Goal: Task Accomplishment & Management: Complete application form

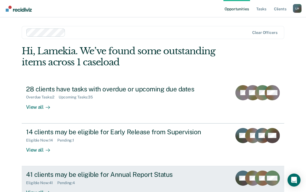
click at [117, 173] on div "41 clients may be eligible for Annual Report Status" at bounding box center [121, 175] width 190 height 8
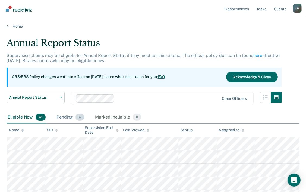
click at [79, 116] on span "4" at bounding box center [79, 117] width 9 height 7
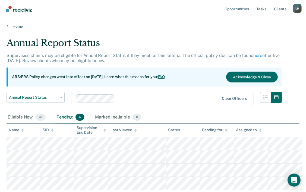
click at [66, 116] on div "Pending 4" at bounding box center [70, 117] width 30 height 12
drag, startPoint x: 66, startPoint y: 116, endPoint x: 79, endPoint y: 115, distance: 13.6
click at [79, 115] on span "4" at bounding box center [79, 117] width 9 height 7
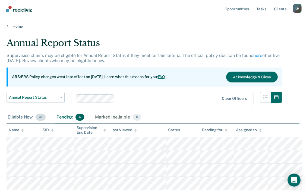
click at [20, 117] on div "Eligible Now 41" at bounding box center [27, 117] width 40 height 12
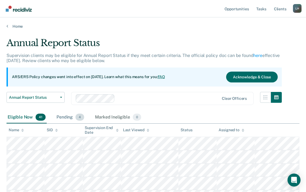
click at [78, 118] on span "4" at bounding box center [79, 117] width 9 height 7
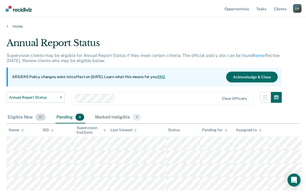
click at [28, 119] on div "Eligible Now 41" at bounding box center [27, 117] width 40 height 12
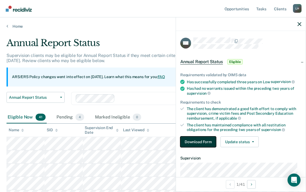
click at [196, 140] on button "Download Form" at bounding box center [198, 141] width 36 height 11
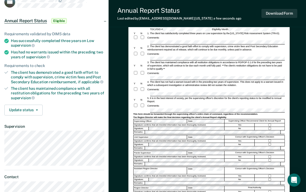
scroll to position [43, 0]
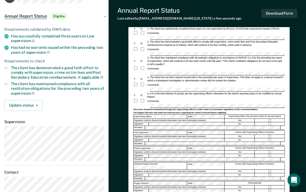
click at [158, 146] on div "Parole Supervisor: Date: Concur with Supervising Officer's Decision" at bounding box center [208, 148] width 151 height 4
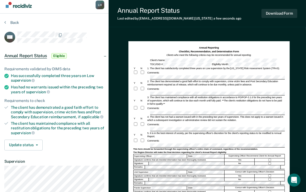
scroll to position [0, 0]
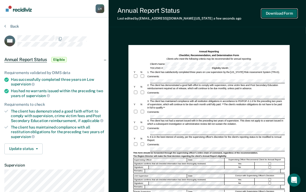
click at [277, 11] on button "Download Form" at bounding box center [279, 13] width 36 height 9
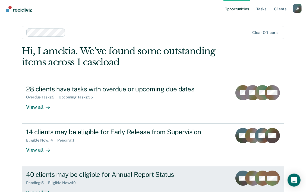
click at [84, 173] on div "40 clients may be eligible for Annual Report Status" at bounding box center [121, 175] width 190 height 8
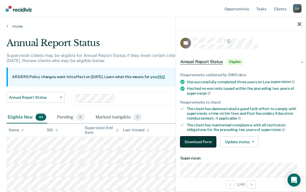
click at [190, 141] on button "Download Form" at bounding box center [198, 141] width 36 height 11
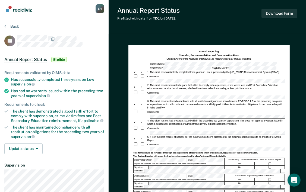
click at [158, 78] on div "Comments:" at bounding box center [208, 76] width 151 height 5
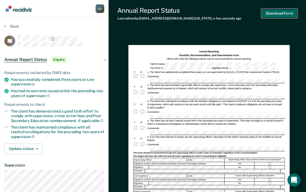
click at [273, 12] on button "Download Form" at bounding box center [279, 13] width 36 height 9
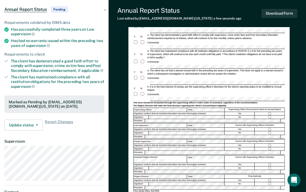
scroll to position [54, 0]
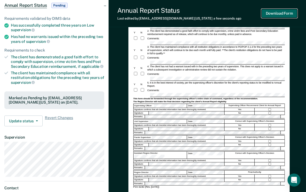
click at [270, 15] on button "Download Form" at bounding box center [279, 13] width 36 height 9
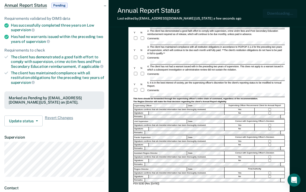
scroll to position [0, 0]
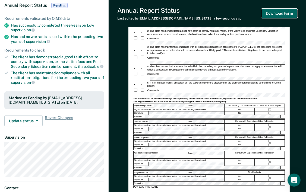
click at [281, 16] on button "Download Form" at bounding box center [279, 13] width 36 height 9
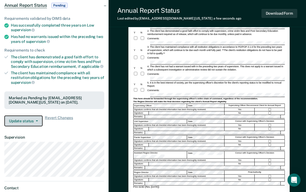
click at [34, 120] on span "button" at bounding box center [36, 120] width 4 height 1
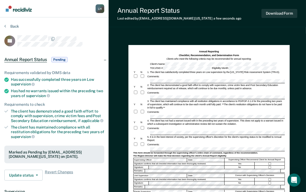
click at [44, 59] on span "Annual Report Status" at bounding box center [25, 59] width 43 height 5
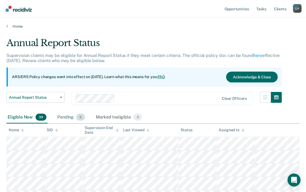
click at [66, 115] on div "Pending 6" at bounding box center [71, 117] width 30 height 12
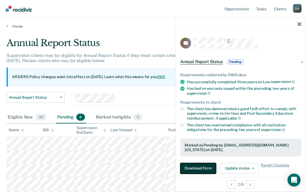
click at [202, 168] on button "Download Form" at bounding box center [198, 168] width 36 height 11
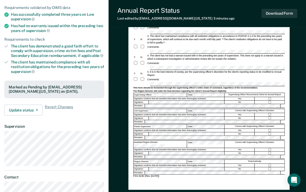
scroll to position [83, 0]
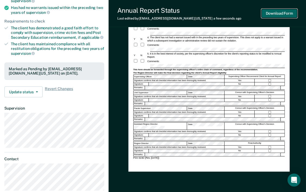
click at [273, 12] on button "Download Form" at bounding box center [279, 13] width 36 height 9
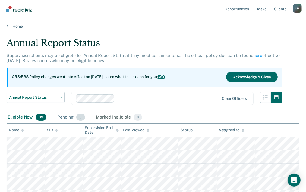
click at [56, 117] on div "Pending 6" at bounding box center [71, 117] width 30 height 12
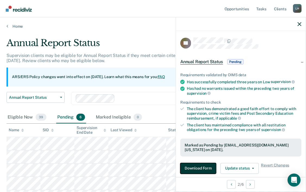
click at [206, 164] on button "Download Form" at bounding box center [198, 168] width 36 height 11
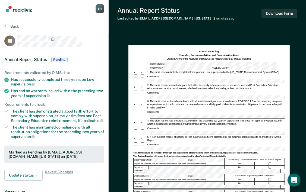
click at [85, 39] on div at bounding box center [60, 38] width 87 height 7
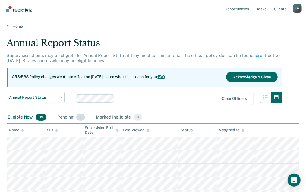
click at [71, 118] on div "Pending 6" at bounding box center [71, 117] width 30 height 12
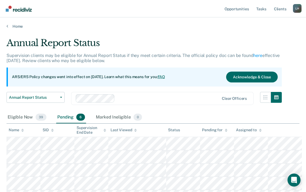
click at [66, 117] on div "Pending 6" at bounding box center [71, 117] width 30 height 12
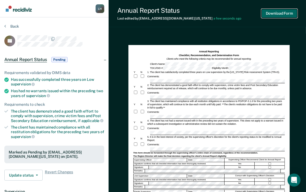
click at [279, 11] on button "Download Form" at bounding box center [279, 13] width 36 height 9
click at [111, 44] on div "Annual Reporting Checklist, Recommendation, and Determination Form Clients who …" at bounding box center [206, 172] width 197 height 276
click at [292, 15] on button "Download Form" at bounding box center [279, 13] width 36 height 9
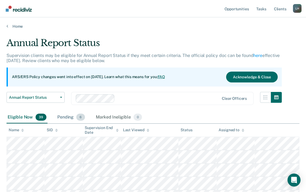
click at [65, 117] on div "Pending 6" at bounding box center [71, 117] width 30 height 12
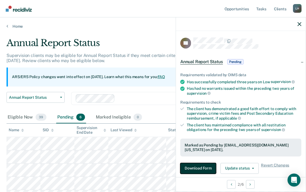
click at [204, 163] on button "Download Form" at bounding box center [198, 168] width 36 height 11
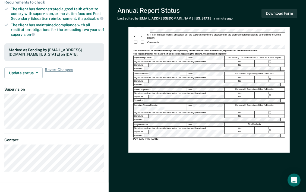
scroll to position [116, 0]
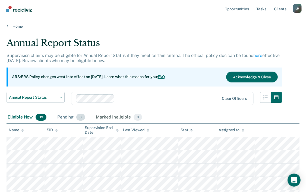
click at [67, 116] on div "Pending 6" at bounding box center [71, 117] width 30 height 12
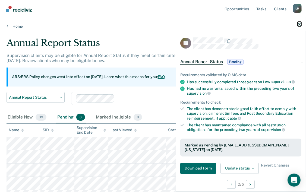
click at [300, 24] on icon "button" at bounding box center [299, 24] width 4 height 4
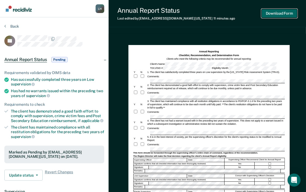
click at [286, 15] on button "Download Form" at bounding box center [279, 13] width 36 height 9
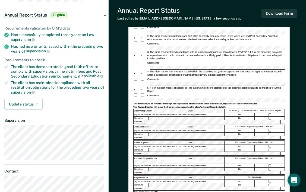
scroll to position [54, 0]
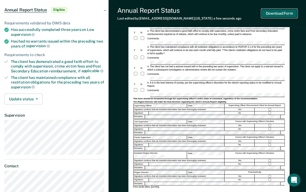
click at [272, 14] on button "Download Form" at bounding box center [279, 13] width 36 height 9
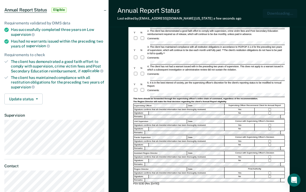
scroll to position [0, 0]
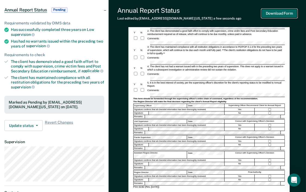
click at [286, 12] on button "Download Form" at bounding box center [279, 13] width 36 height 9
click at [286, 15] on button "Download Form" at bounding box center [279, 13] width 36 height 9
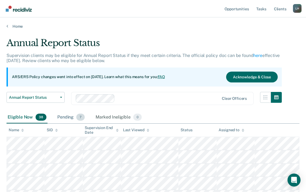
click at [68, 117] on div "Pending 7" at bounding box center [71, 117] width 30 height 12
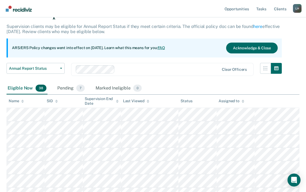
scroll to position [33, 0]
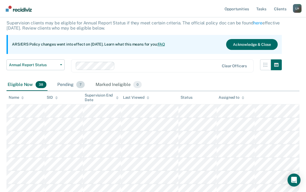
click at [60, 83] on div "Pending 7" at bounding box center [71, 85] width 30 height 12
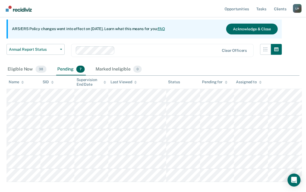
scroll to position [42, 0]
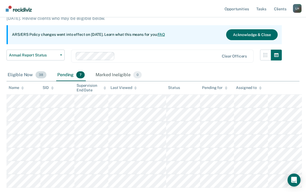
click at [15, 74] on div "Eligible Now 38" at bounding box center [27, 75] width 41 height 12
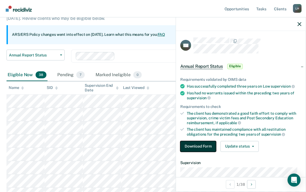
click at [202, 143] on button "Download Form" at bounding box center [198, 146] width 36 height 11
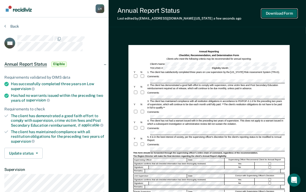
click at [271, 14] on button "Download Form" at bounding box center [279, 13] width 36 height 9
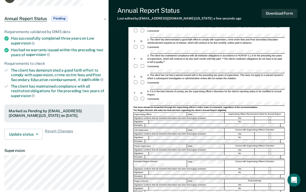
scroll to position [54, 0]
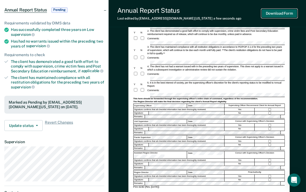
click at [275, 13] on button "Download Form" at bounding box center [279, 13] width 36 height 9
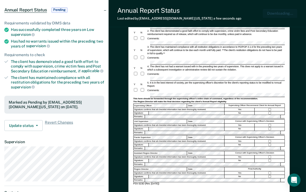
scroll to position [0, 0]
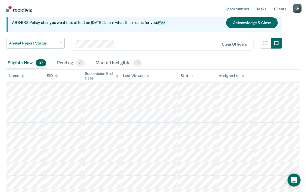
scroll to position [42, 0]
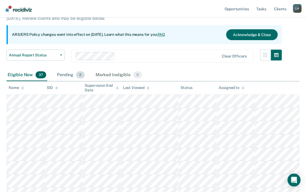
click at [65, 75] on div "Pending 8" at bounding box center [71, 75] width 30 height 12
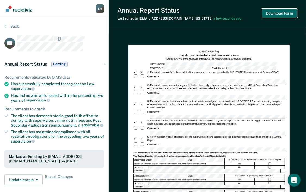
click at [285, 12] on button "Download Form" at bounding box center [279, 13] width 36 height 9
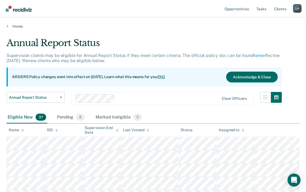
scroll to position [42, 0]
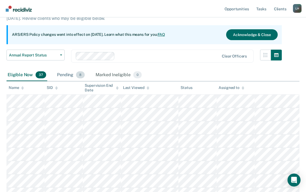
click at [63, 75] on div "Pending 8" at bounding box center [71, 75] width 30 height 12
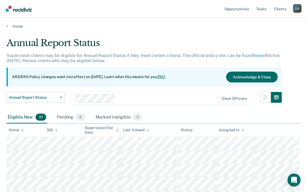
scroll to position [42, 0]
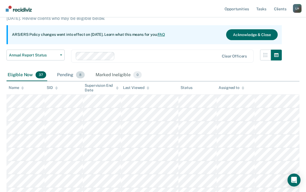
click at [66, 74] on div "Pending 8" at bounding box center [71, 75] width 30 height 12
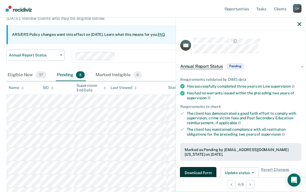
click at [208, 169] on button "Download Form" at bounding box center [198, 172] width 36 height 11
